Goal: Navigation & Orientation: Find specific page/section

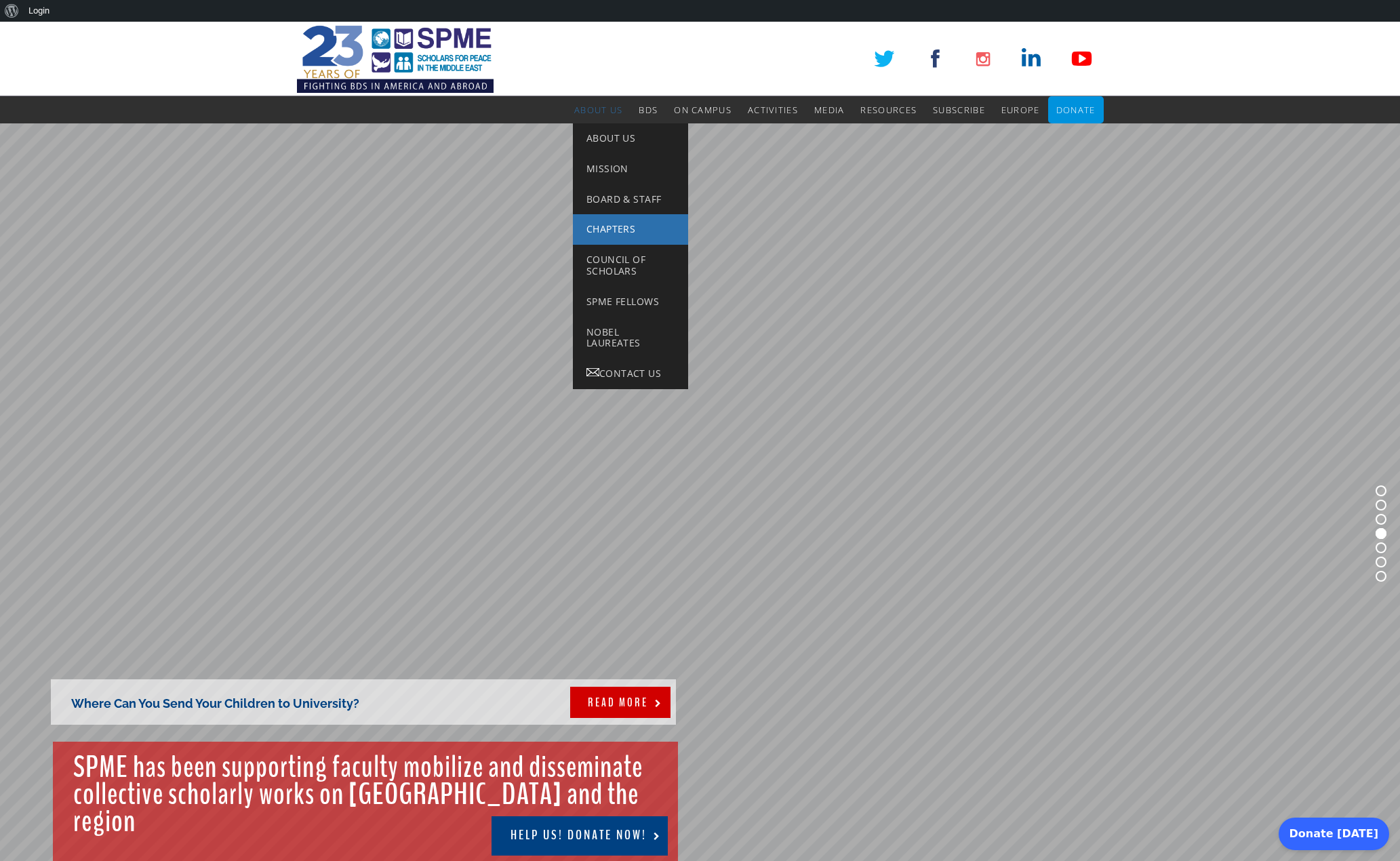
click at [594, 225] on span "Chapters" at bounding box center [611, 229] width 49 height 13
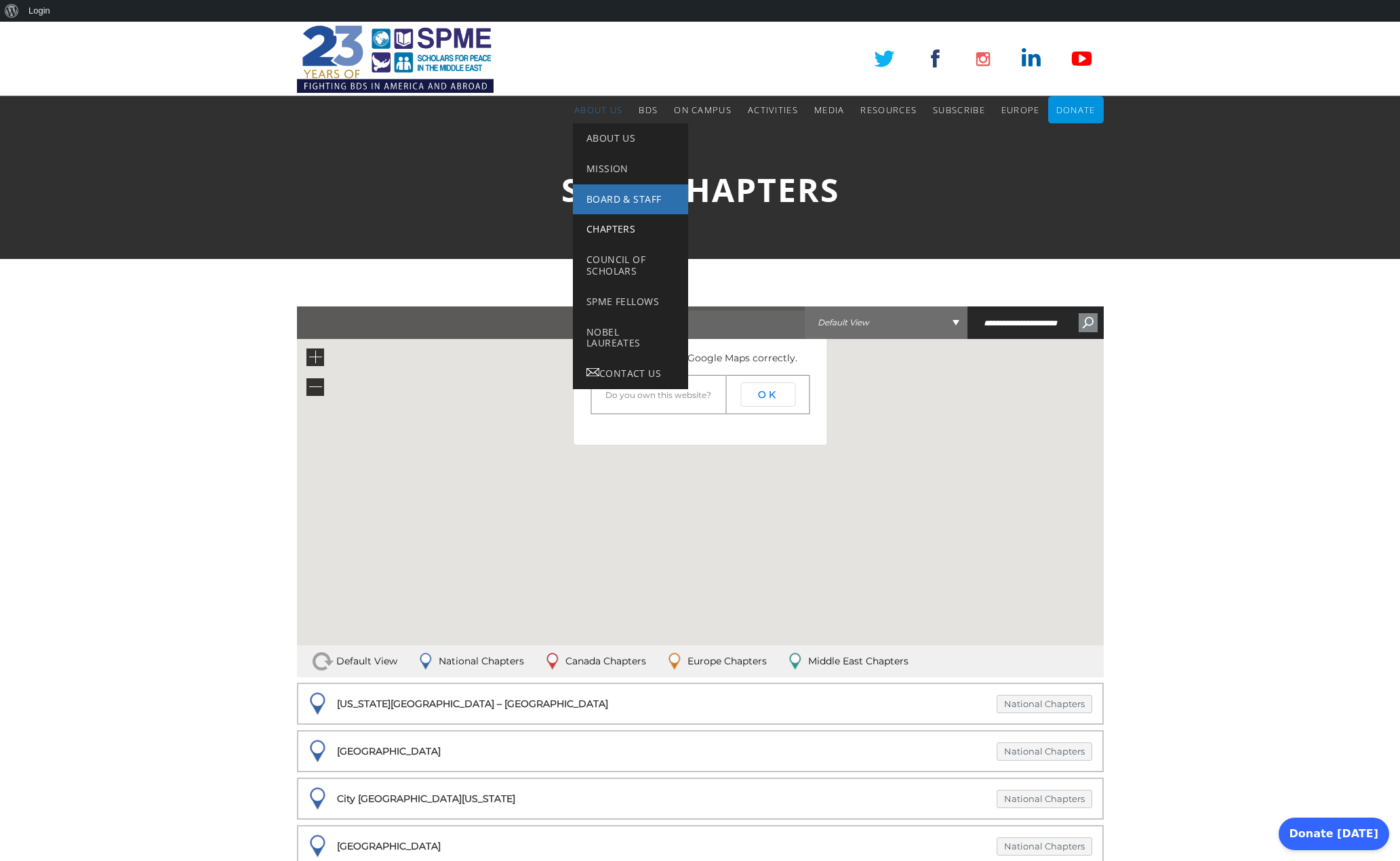
click at [600, 199] on span "Board & Staff" at bounding box center [623, 199] width 74 height 13
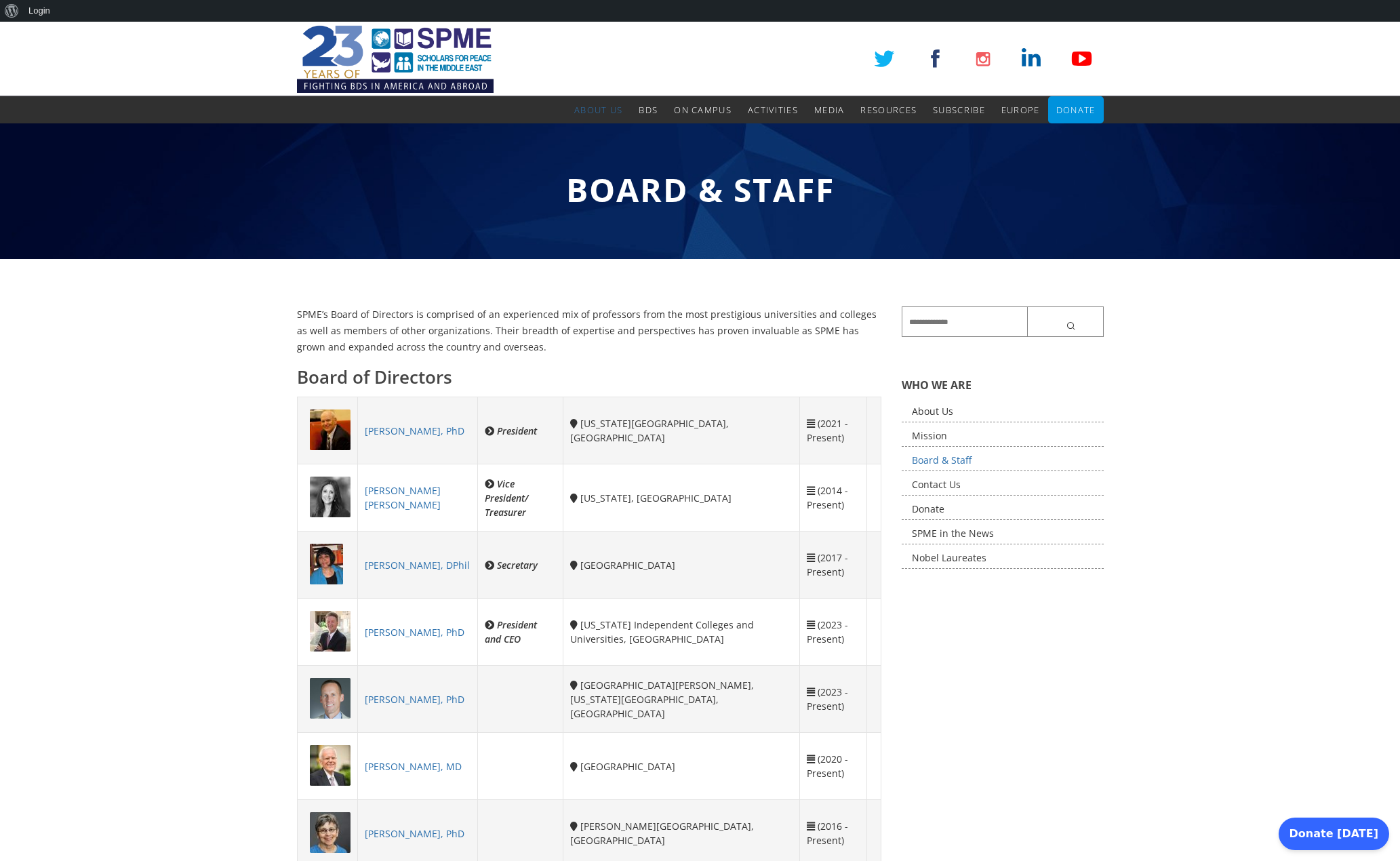
click at [417, 38] on img at bounding box center [395, 59] width 197 height 74
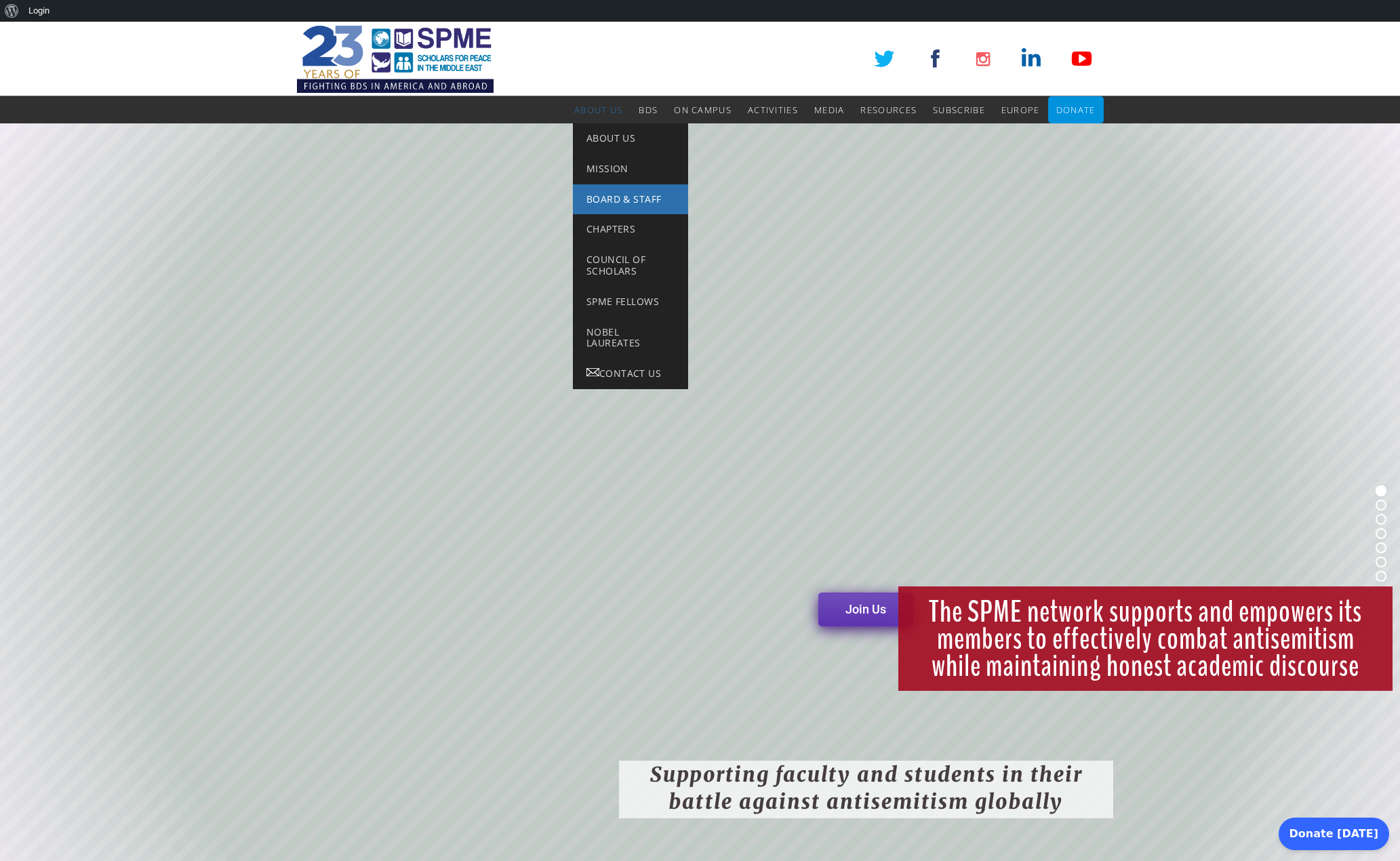
click at [606, 196] on span "Board & Staff" at bounding box center [623, 199] width 74 height 13
